Goal: Task Accomplishment & Management: Manage account settings

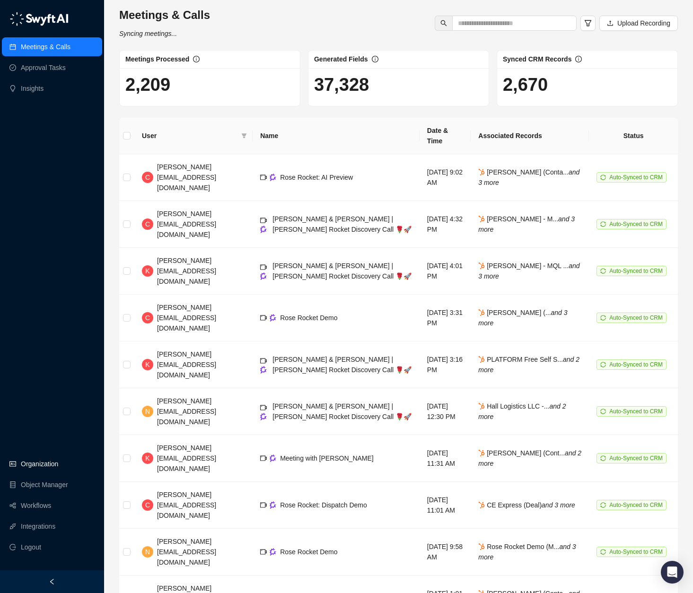
click at [39, 469] on link "Organization" at bounding box center [39, 463] width 37 height 19
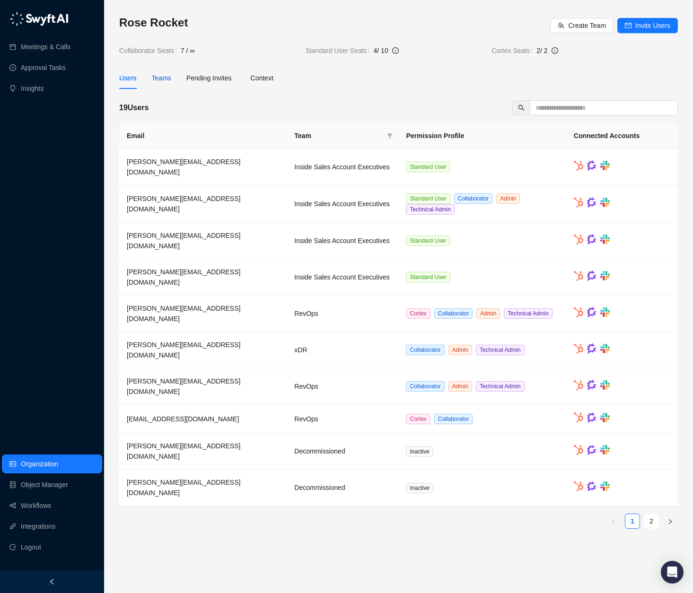
click at [165, 75] on div "Teams" at bounding box center [161, 78] width 19 height 10
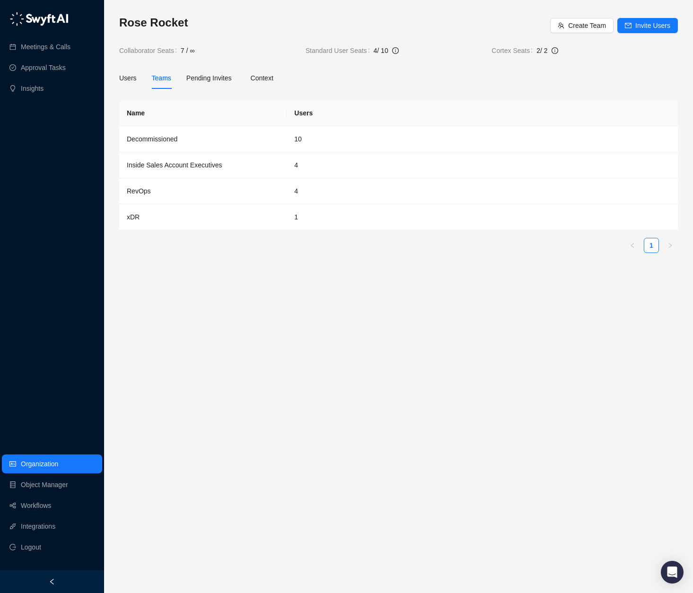
click at [114, 79] on div "Rose Rocket Create Team Invite Users Collaborator Seats 7 / ∞ Standard User Sea…" at bounding box center [398, 296] width 589 height 593
click at [120, 77] on div "Users" at bounding box center [127, 78] width 17 height 10
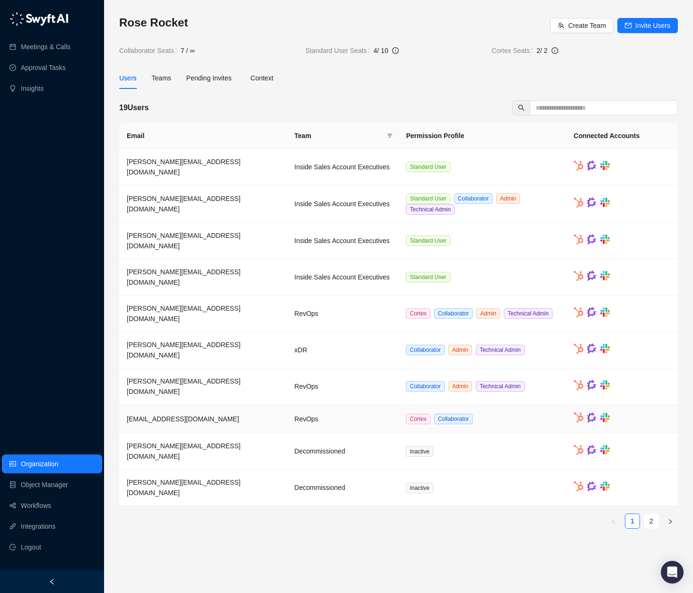
click at [345, 406] on td "RevOps" at bounding box center [342, 419] width 112 height 28
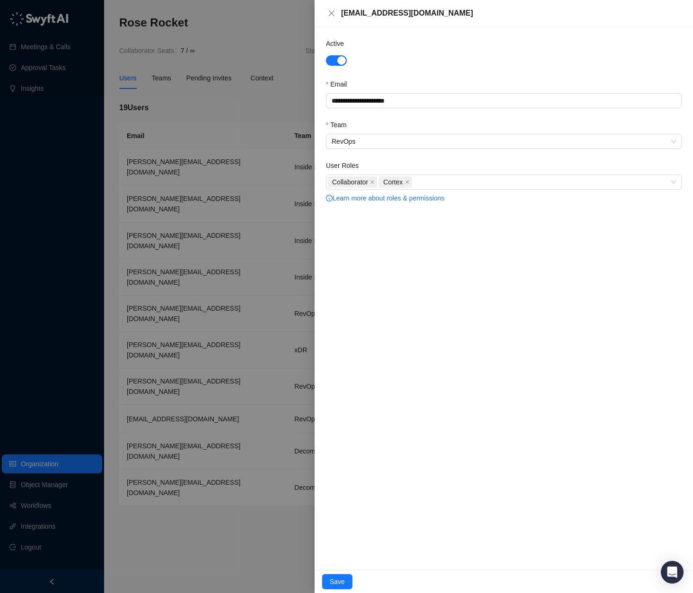
click at [285, 545] on div at bounding box center [346, 296] width 693 height 593
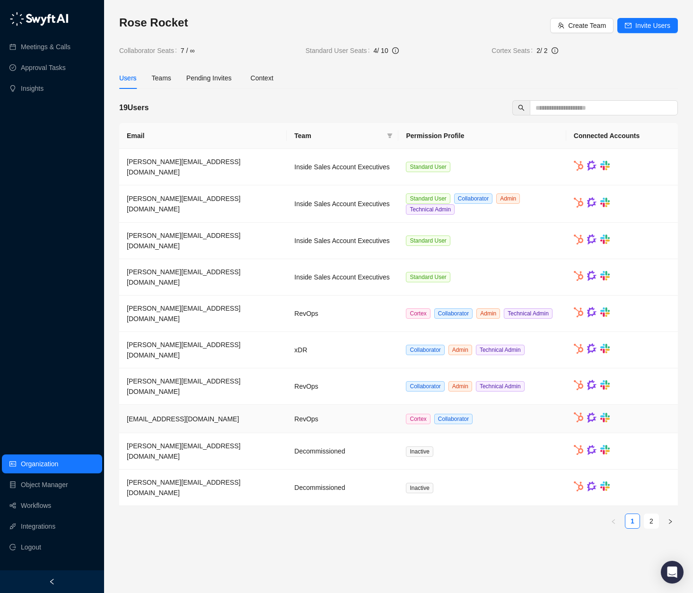
click at [167, 415] on span "[EMAIL_ADDRESS][DOMAIN_NAME]" at bounding box center [183, 419] width 112 height 8
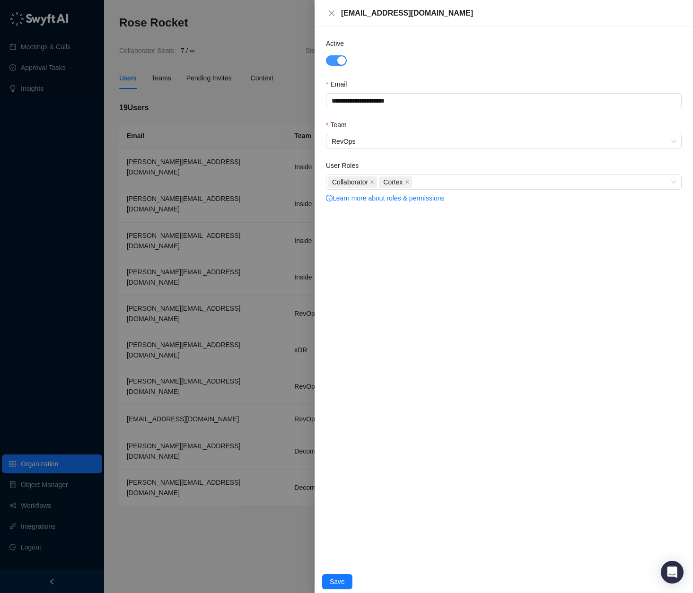
click at [337, 61] on div "button" at bounding box center [341, 60] width 9 height 9
click at [372, 182] on icon "close" at bounding box center [372, 182] width 5 height 5
click at [356, 182] on icon "close" at bounding box center [356, 182] width 4 height 4
click at [337, 581] on span "Save" at bounding box center [336, 581] width 15 height 10
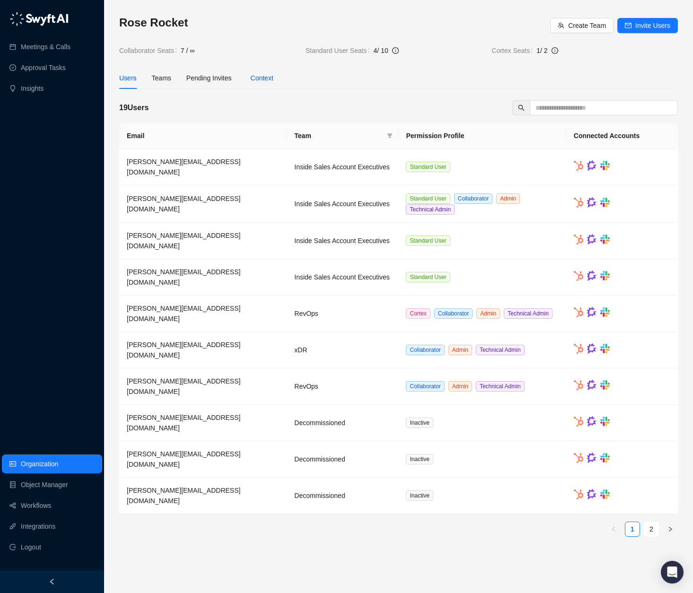
click at [263, 76] on div "Context" at bounding box center [262, 78] width 23 height 10
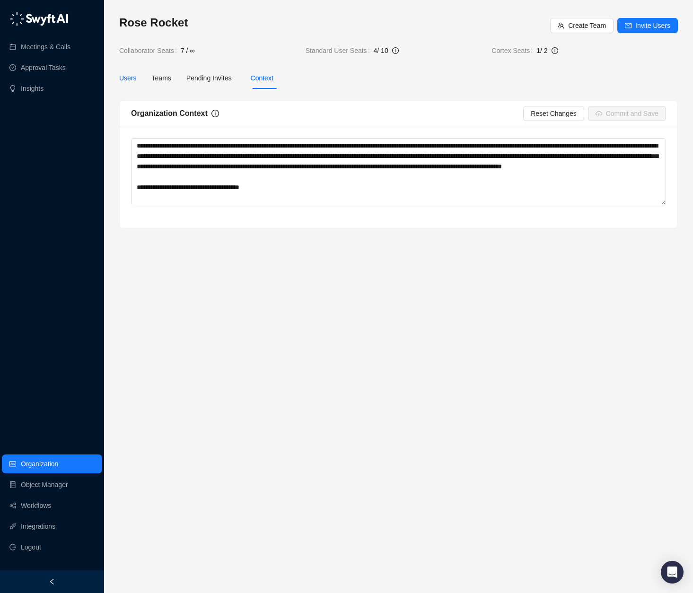
click at [131, 78] on div "Users" at bounding box center [127, 78] width 17 height 10
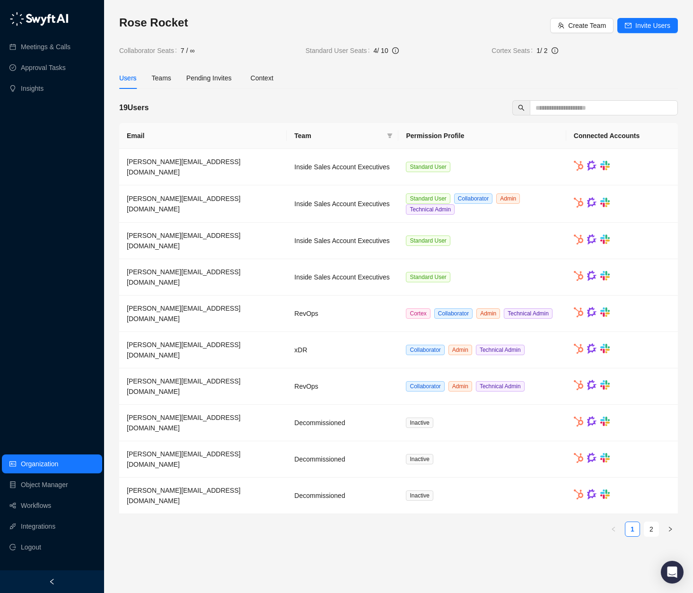
click at [349, 86] on div "Users Teams Pending Invites Context" at bounding box center [398, 78] width 558 height 22
click at [653, 522] on link "2" at bounding box center [651, 529] width 14 height 14
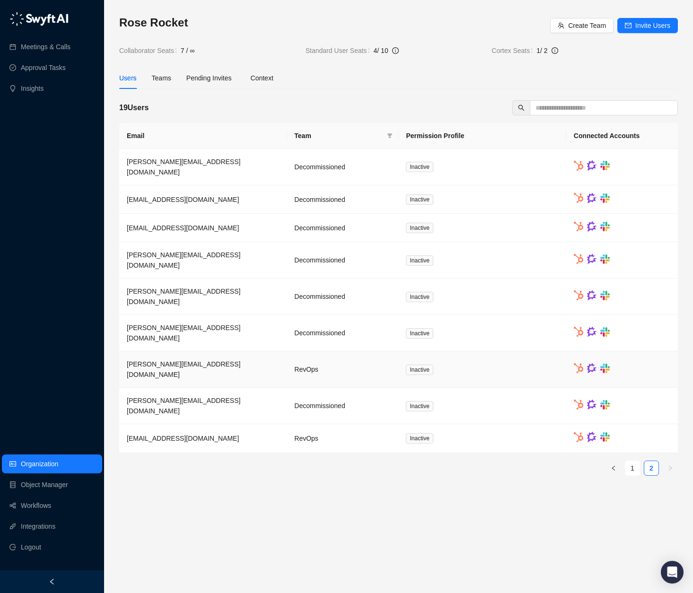
click at [328, 351] on td "RevOps" at bounding box center [342, 369] width 112 height 36
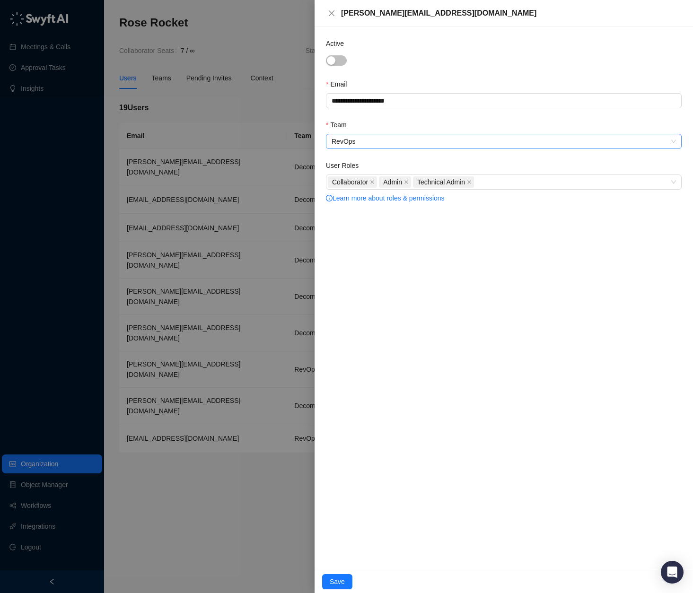
click at [414, 134] on span "RevOps" at bounding box center [503, 141] width 344 height 14
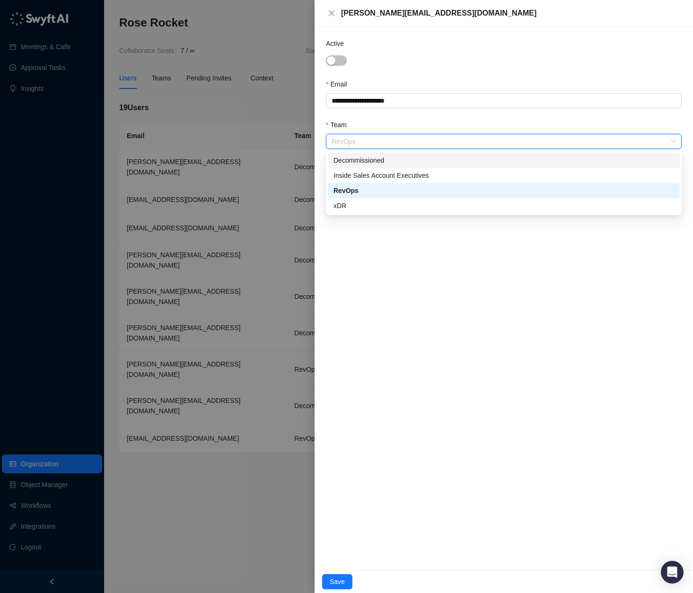
click at [408, 161] on div "Decommissioned" at bounding box center [503, 160] width 340 height 10
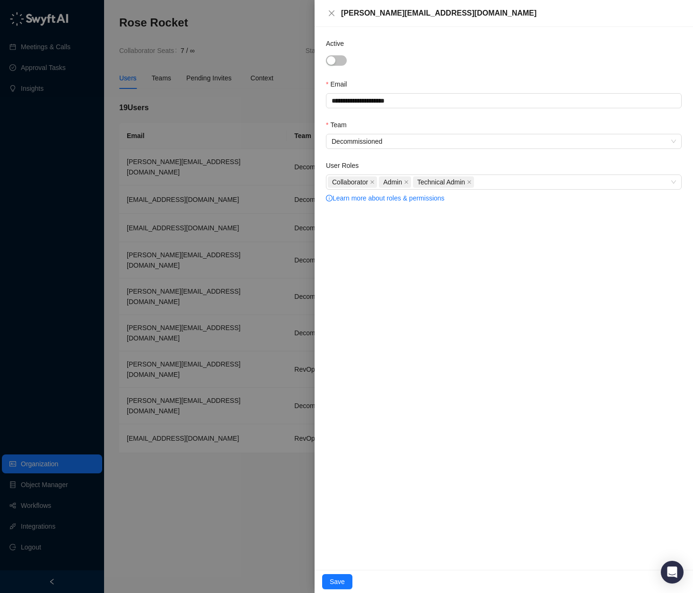
drag, startPoint x: 334, startPoint y: 578, endPoint x: 425, endPoint y: 276, distance: 315.4
click at [425, 276] on div "**********" at bounding box center [503, 296] width 378 height 593
click at [374, 185] on span at bounding box center [372, 182] width 5 height 10
click at [355, 182] on icon "close" at bounding box center [355, 182] width 4 height 4
click at [386, 180] on icon "close" at bounding box center [383, 182] width 5 height 5
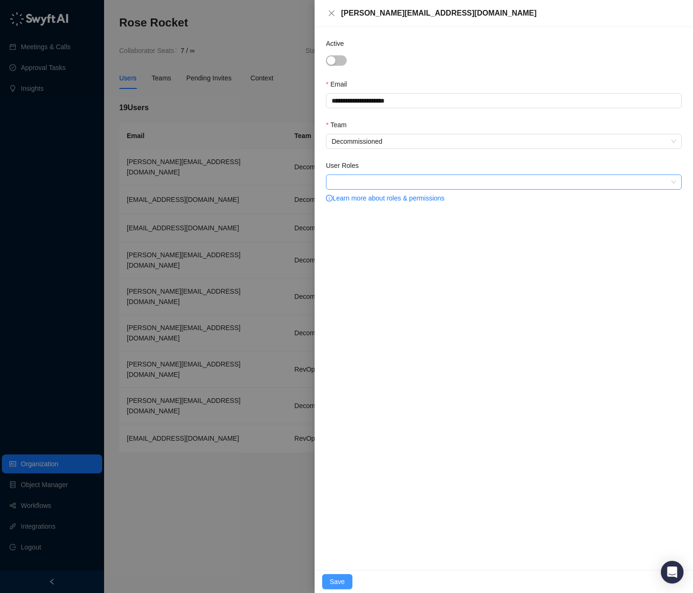
click at [346, 581] on button "Save" at bounding box center [337, 581] width 30 height 15
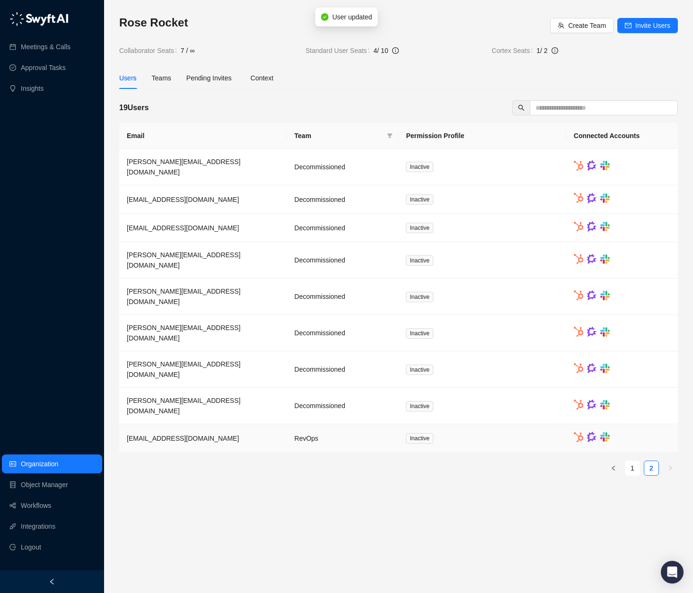
click at [241, 424] on td "[EMAIL_ADDRESS][DOMAIN_NAME]" at bounding box center [202, 438] width 167 height 28
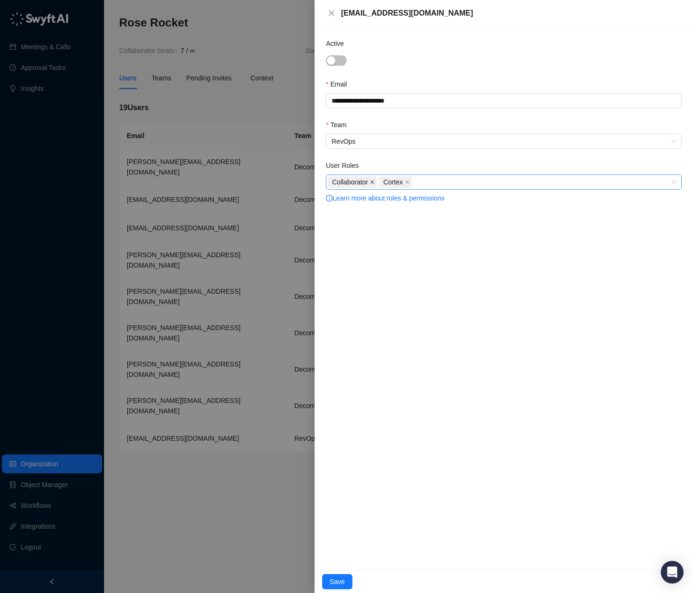
click at [374, 183] on icon "close" at bounding box center [372, 182] width 5 height 5
click at [357, 182] on icon "close" at bounding box center [355, 182] width 5 height 5
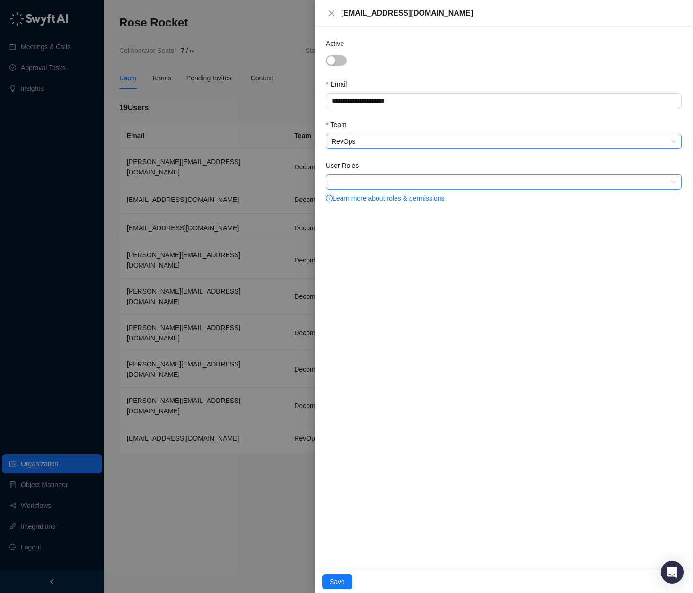
click at [370, 142] on span "RevOps" at bounding box center [503, 141] width 344 height 14
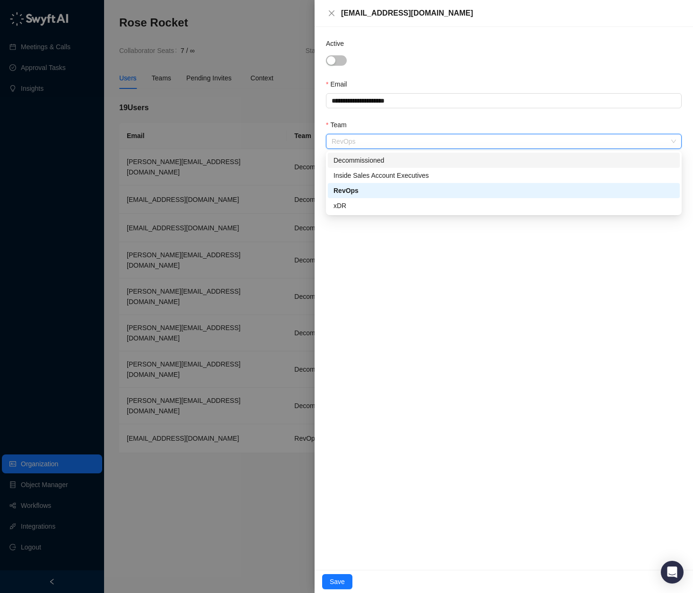
click at [373, 162] on div "Decommissioned" at bounding box center [503, 160] width 340 height 10
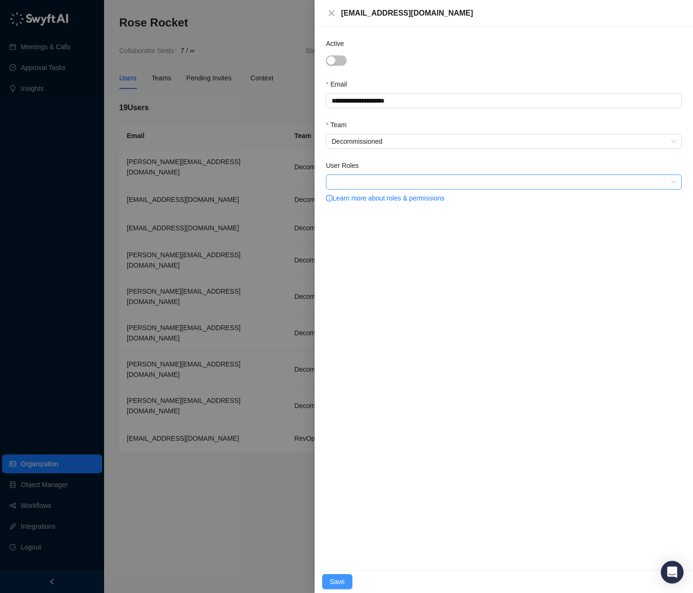
click at [338, 581] on span "Save" at bounding box center [336, 581] width 15 height 10
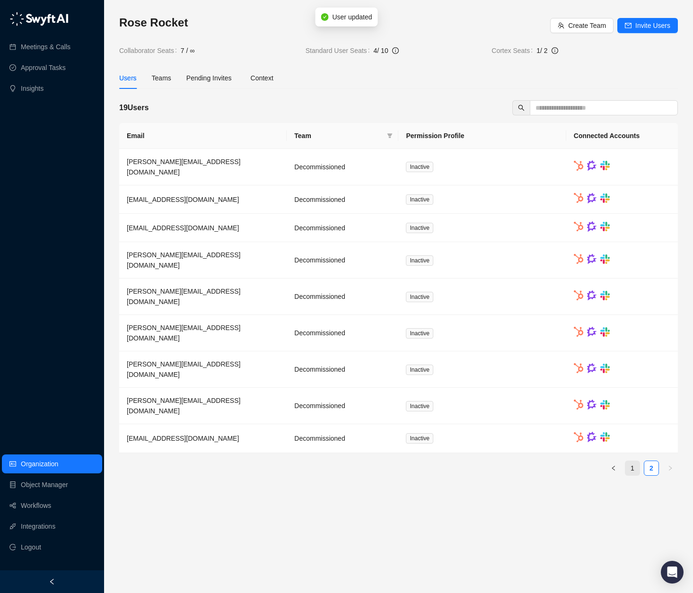
click at [634, 461] on link "1" at bounding box center [632, 468] width 14 height 14
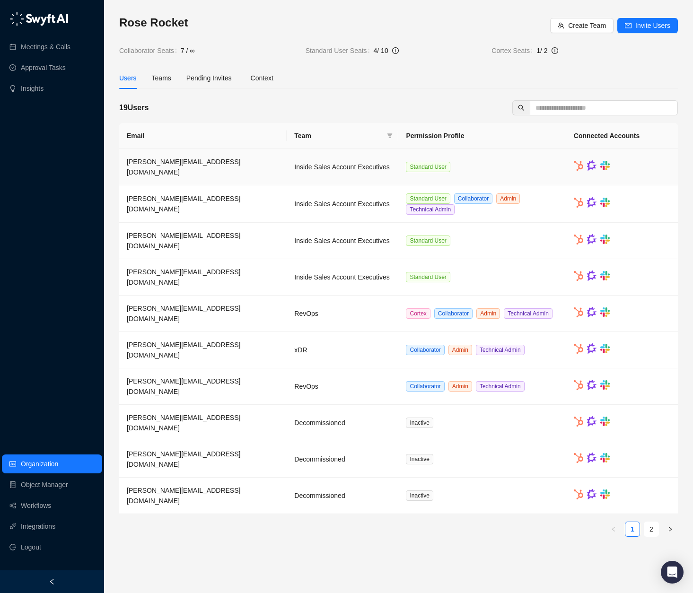
click at [476, 172] on td "Standard User" at bounding box center [481, 167] width 167 height 36
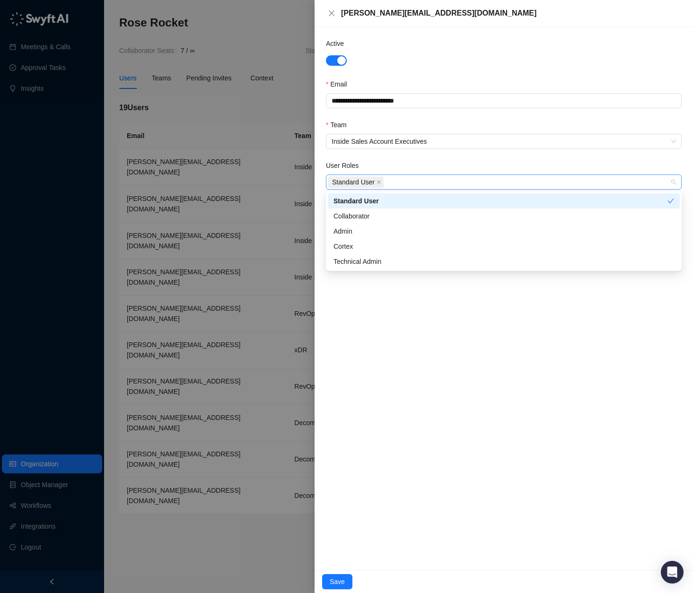
click at [434, 177] on div "Standard User" at bounding box center [499, 181] width 342 height 13
click at [360, 211] on div "Collaborator" at bounding box center [503, 216] width 340 height 10
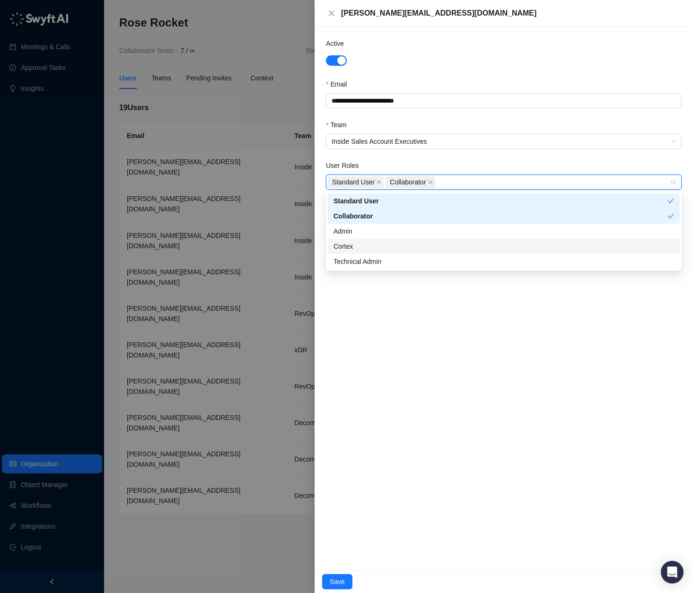
click at [503, 346] on div "**********" at bounding box center [503, 298] width 378 height 543
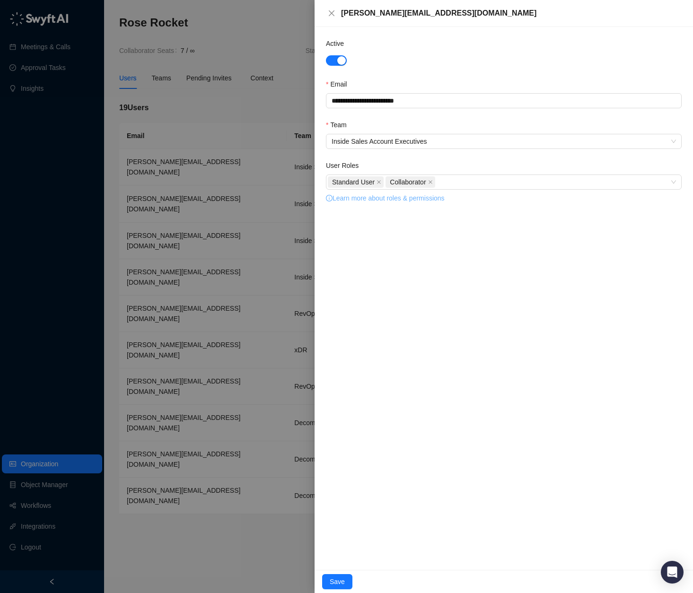
click at [350, 199] on link "Learn more about roles & permissions" at bounding box center [385, 198] width 119 height 8
click at [341, 578] on span "Save" at bounding box center [336, 581] width 15 height 10
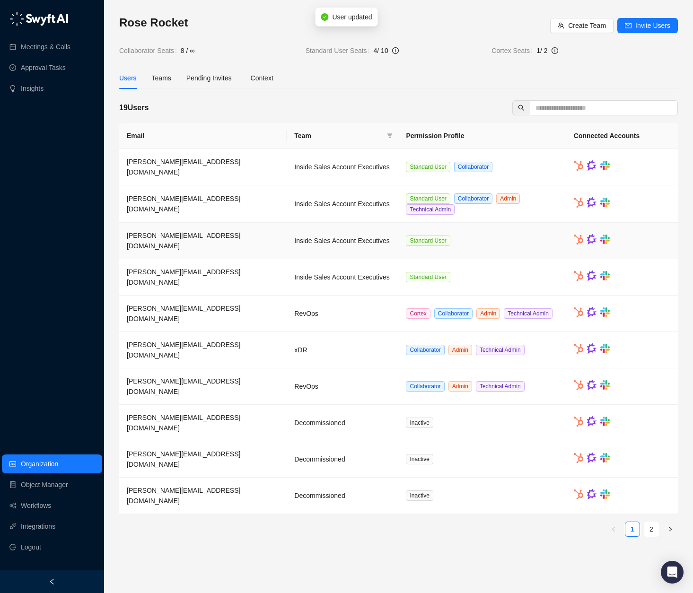
click at [493, 243] on td "Standard User" at bounding box center [481, 241] width 167 height 36
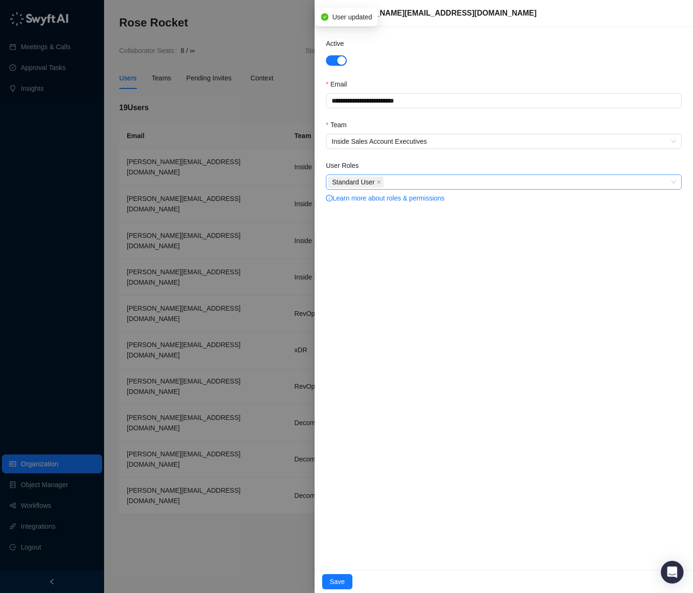
click at [410, 180] on div "Standard User" at bounding box center [499, 181] width 342 height 13
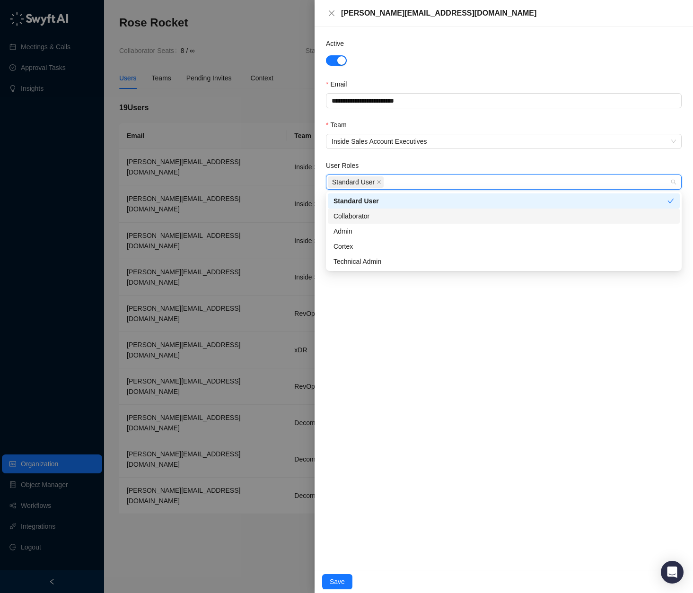
click at [398, 216] on div "Collaborator" at bounding box center [503, 216] width 340 height 10
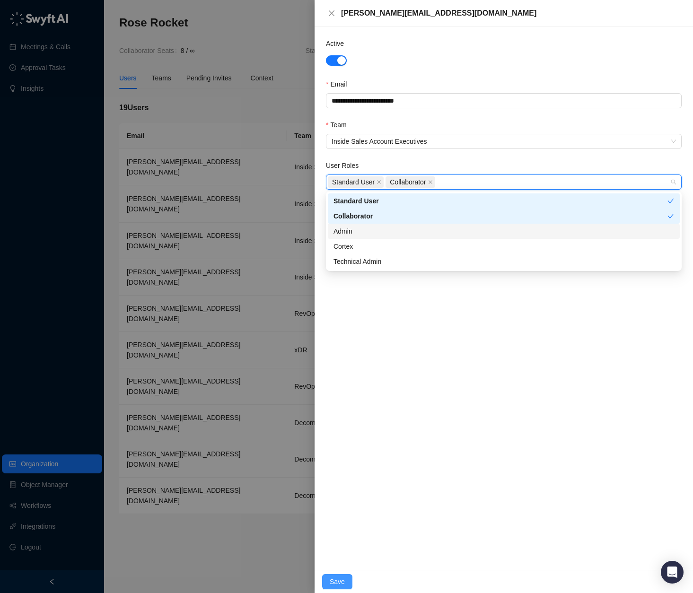
click at [333, 579] on span "Save" at bounding box center [336, 581] width 15 height 10
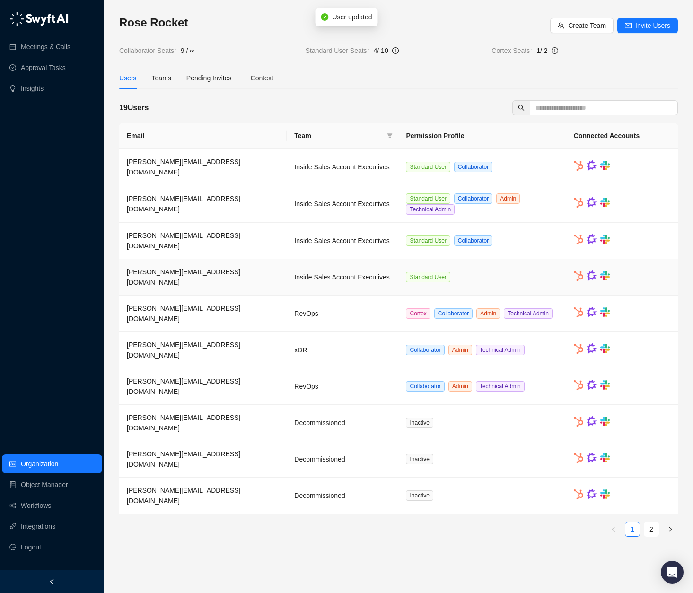
click at [473, 282] on td "Standard User" at bounding box center [481, 277] width 167 height 36
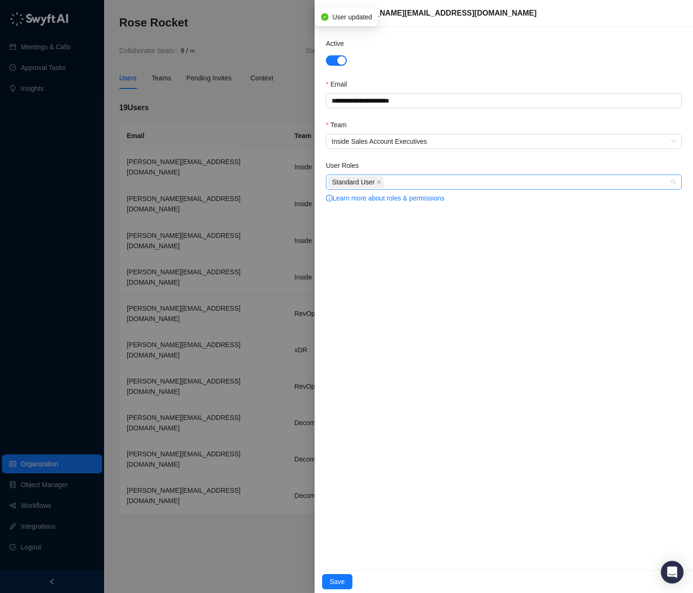
click at [446, 180] on div "Standard User" at bounding box center [499, 181] width 342 height 13
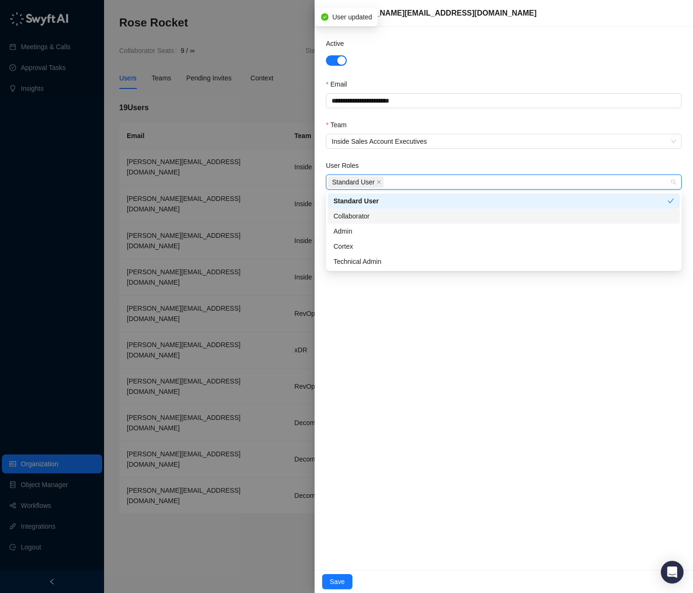
click at [409, 219] on div "Collaborator" at bounding box center [503, 216] width 340 height 10
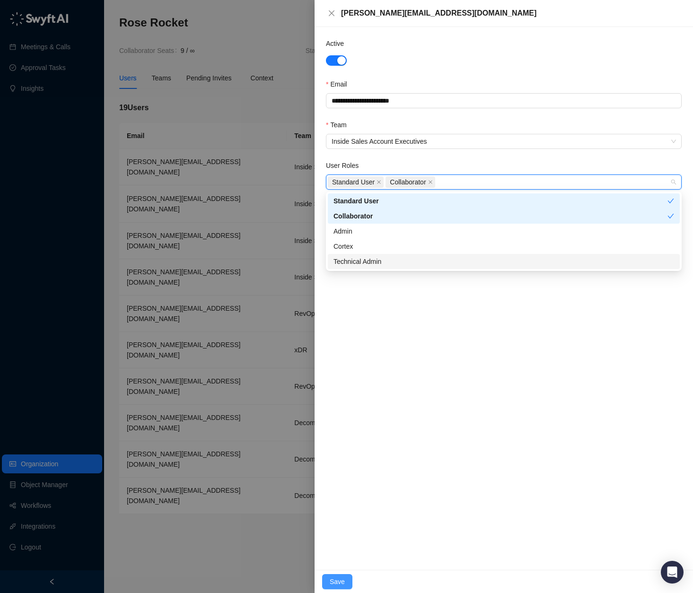
click at [337, 584] on span "Save" at bounding box center [336, 581] width 15 height 10
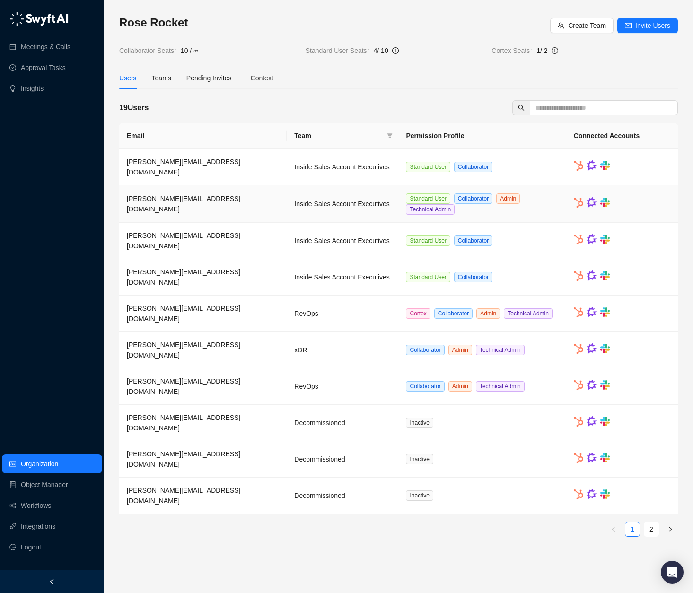
click at [493, 210] on td "Standard User Collaborator Admin Technical Admin" at bounding box center [481, 203] width 167 height 37
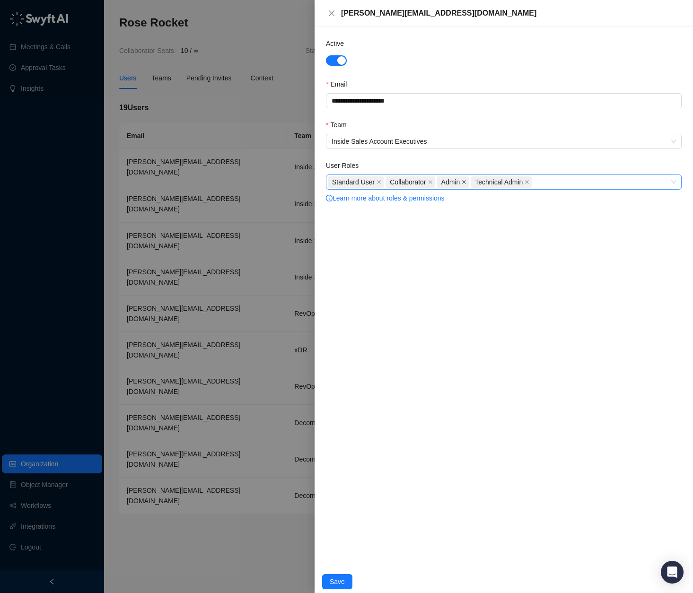
click at [465, 185] on span at bounding box center [463, 182] width 5 height 10
click at [342, 579] on span "Save" at bounding box center [336, 581] width 15 height 10
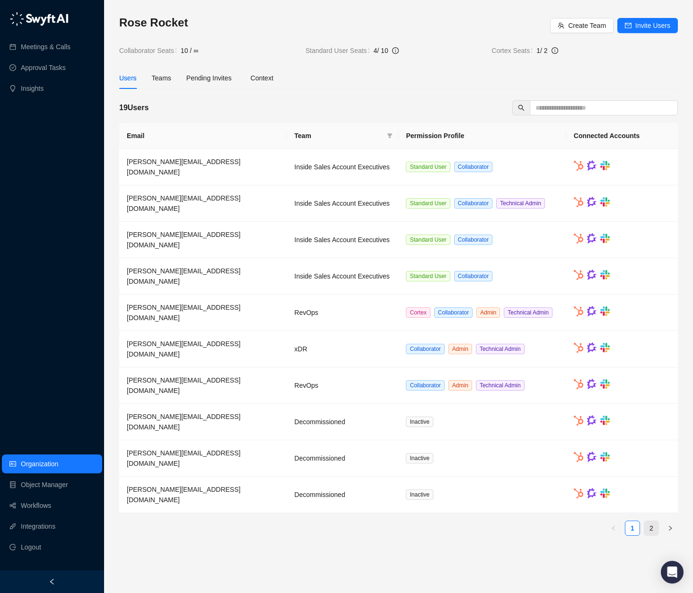
click at [654, 521] on link "2" at bounding box center [651, 528] width 14 height 14
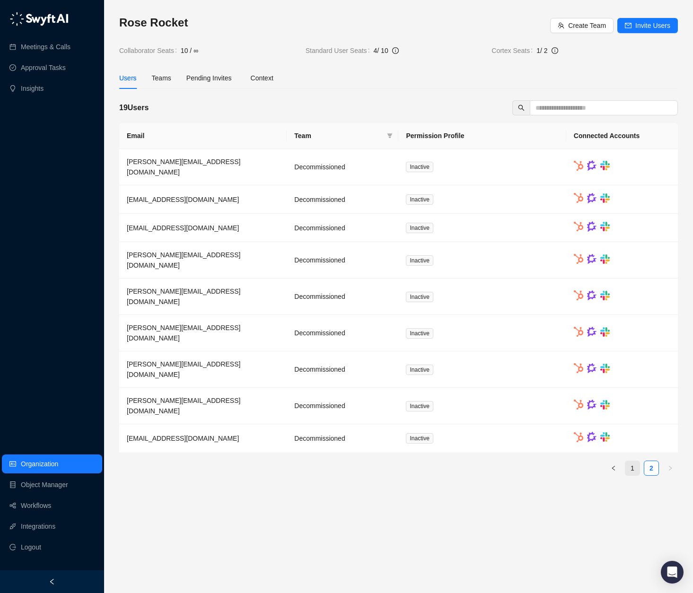
click at [633, 460] on li "1" at bounding box center [631, 467] width 15 height 15
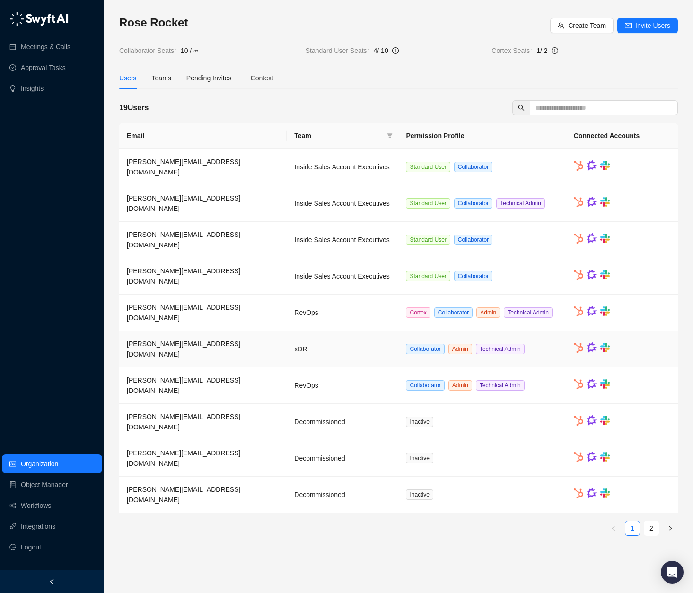
click at [339, 346] on td "xDR" at bounding box center [342, 349] width 112 height 36
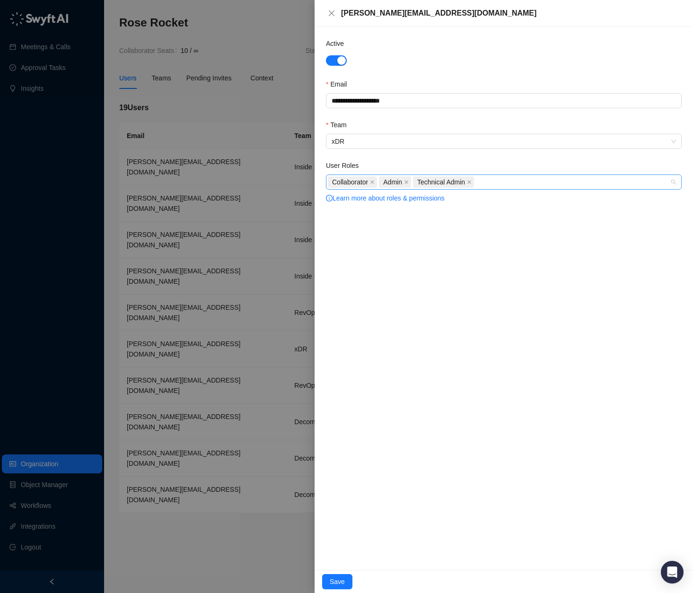
click at [511, 180] on div "Collaborator Admin Technical Admin" at bounding box center [499, 181] width 342 height 13
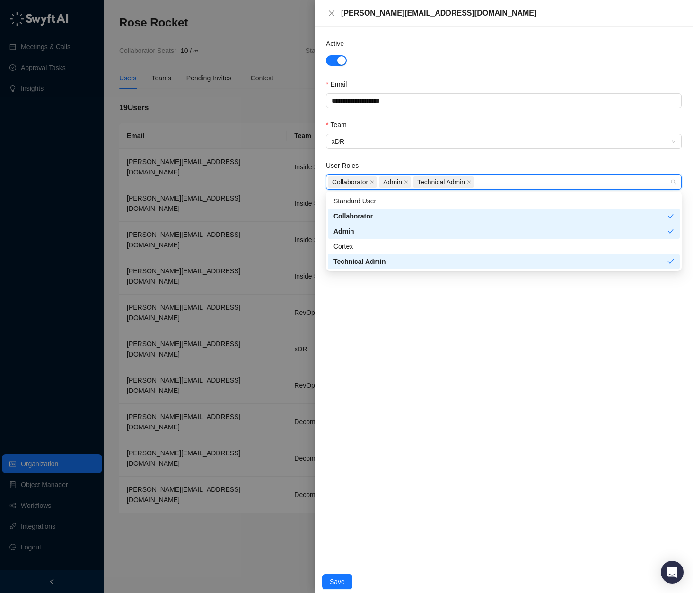
click at [385, 236] on div "Admin" at bounding box center [504, 231] width 352 height 15
click at [435, 420] on div "**********" at bounding box center [503, 298] width 378 height 543
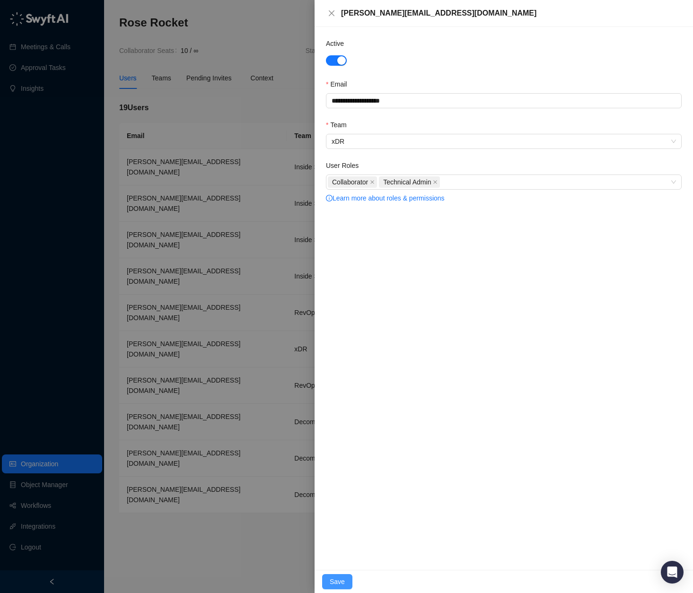
click at [338, 578] on span "Save" at bounding box center [336, 581] width 15 height 10
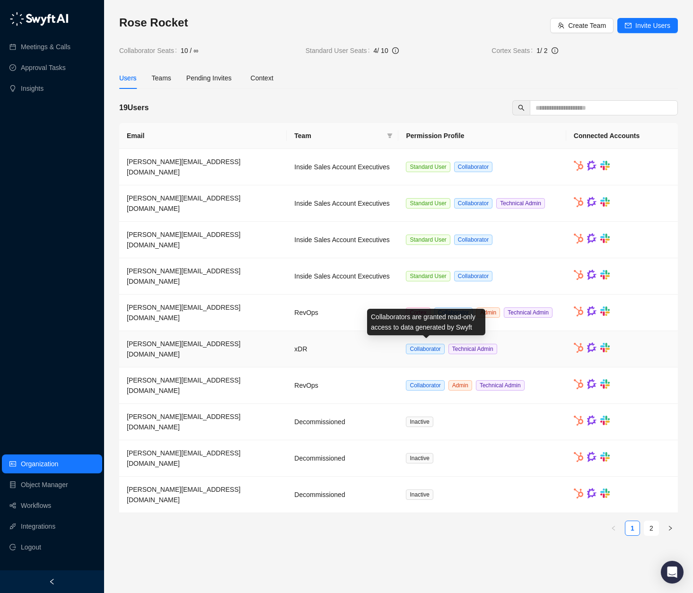
click at [360, 354] on td "xDR" at bounding box center [342, 349] width 112 height 36
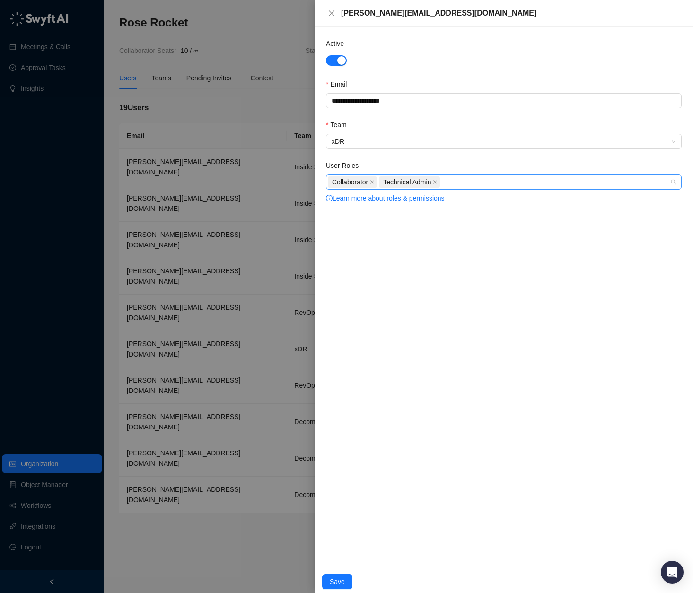
click at [482, 189] on div "Collaborator Technical Admin" at bounding box center [503, 181] width 355 height 15
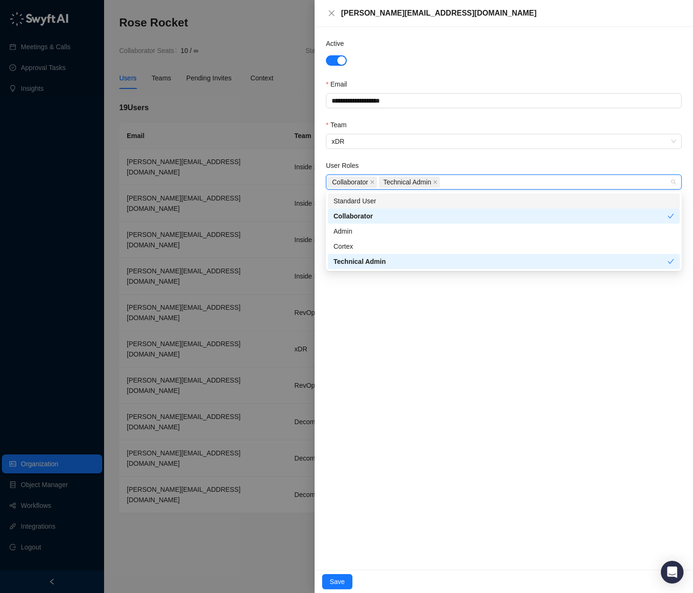
click at [396, 203] on div "Standard User" at bounding box center [503, 201] width 340 height 10
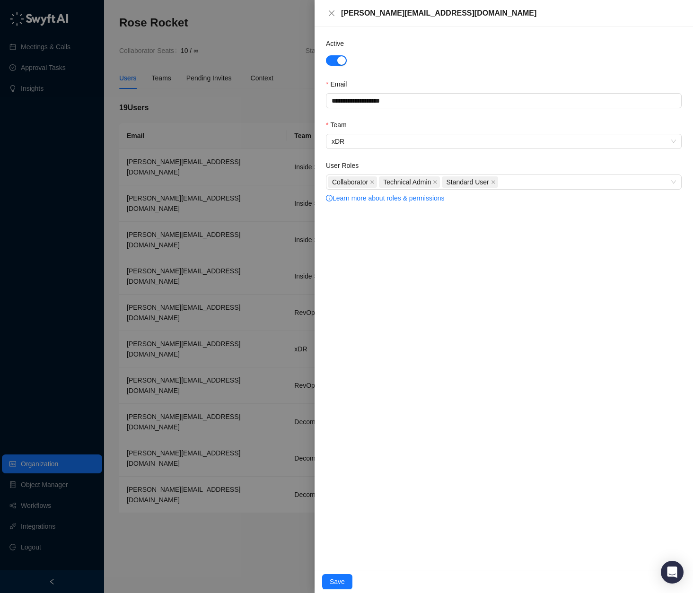
click at [455, 394] on div "**********" at bounding box center [503, 298] width 378 height 543
click at [337, 582] on span "Save" at bounding box center [336, 581] width 15 height 10
